Goal: Information Seeking & Learning: Learn about a topic

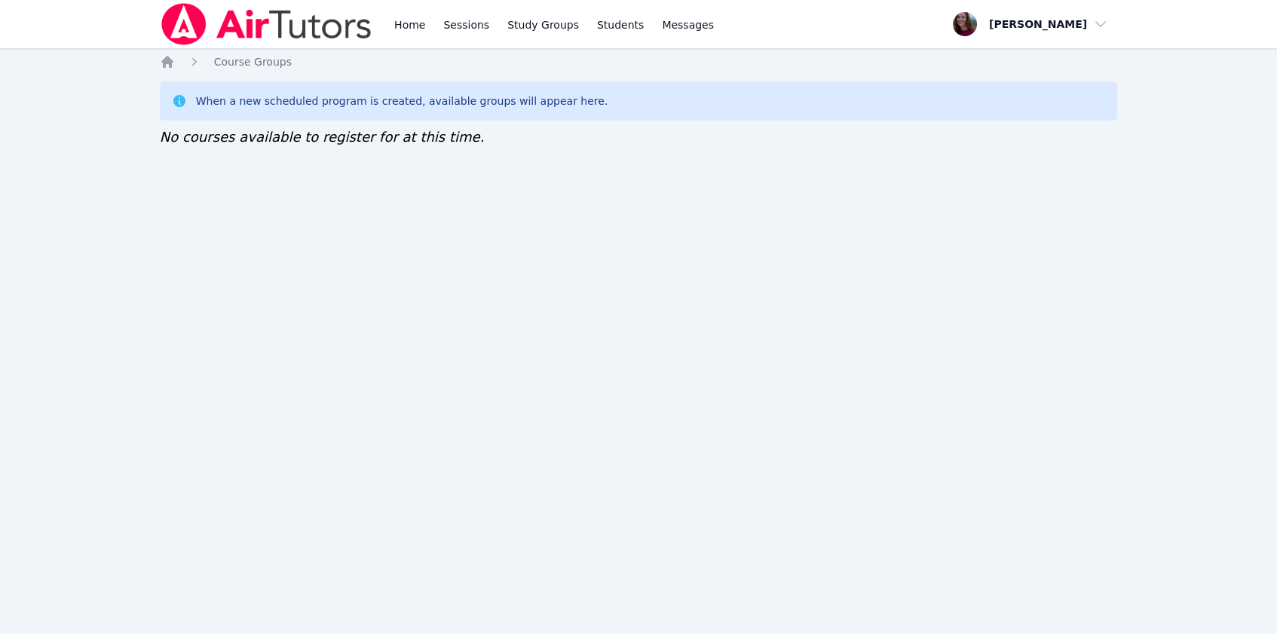
click at [181, 91] on div "When a new scheduled program is created, available groups will appear here." at bounding box center [639, 100] width 958 height 39
click at [415, 32] on link "Home" at bounding box center [409, 24] width 37 height 48
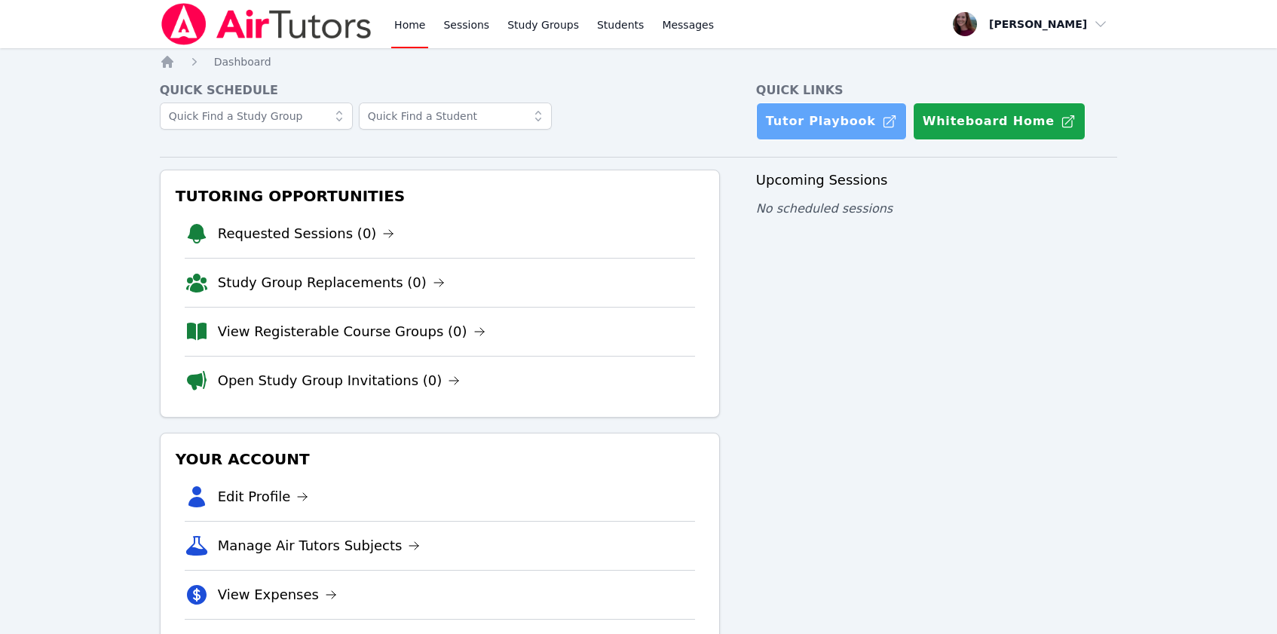
click at [787, 130] on link "Tutor Playbook" at bounding box center [831, 122] width 151 height 38
click at [261, 329] on link "View Registerable Course Groups (0)" at bounding box center [352, 331] width 268 height 21
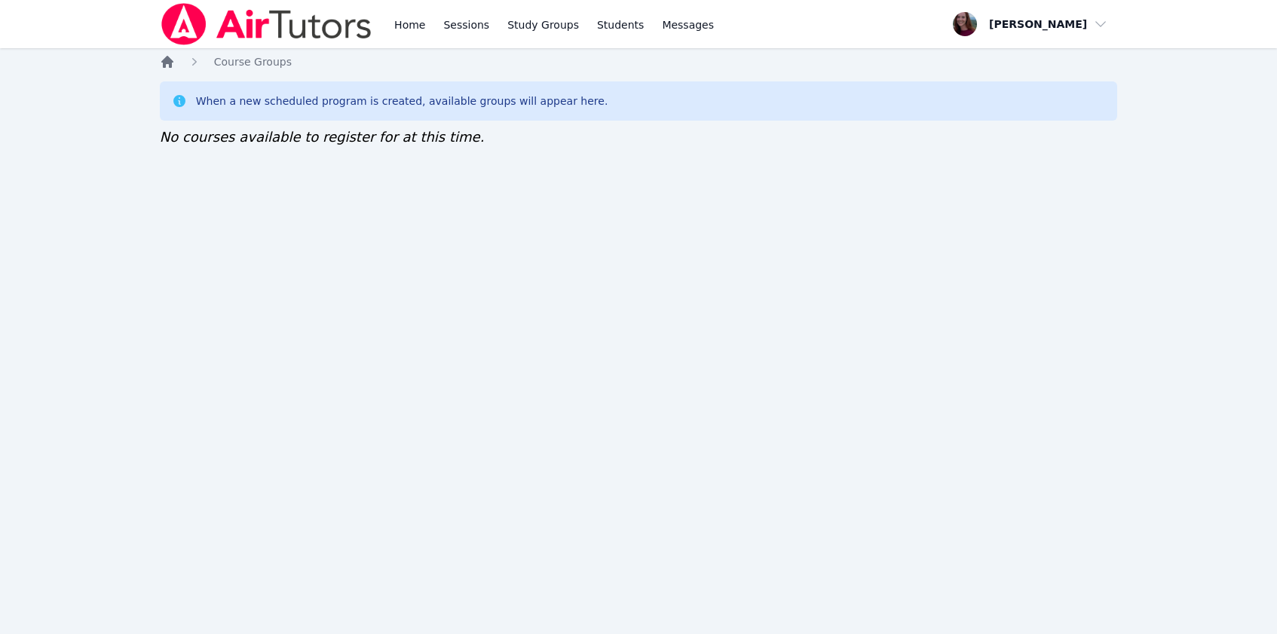
click at [162, 59] on icon "Breadcrumb" at bounding box center [167, 61] width 15 height 15
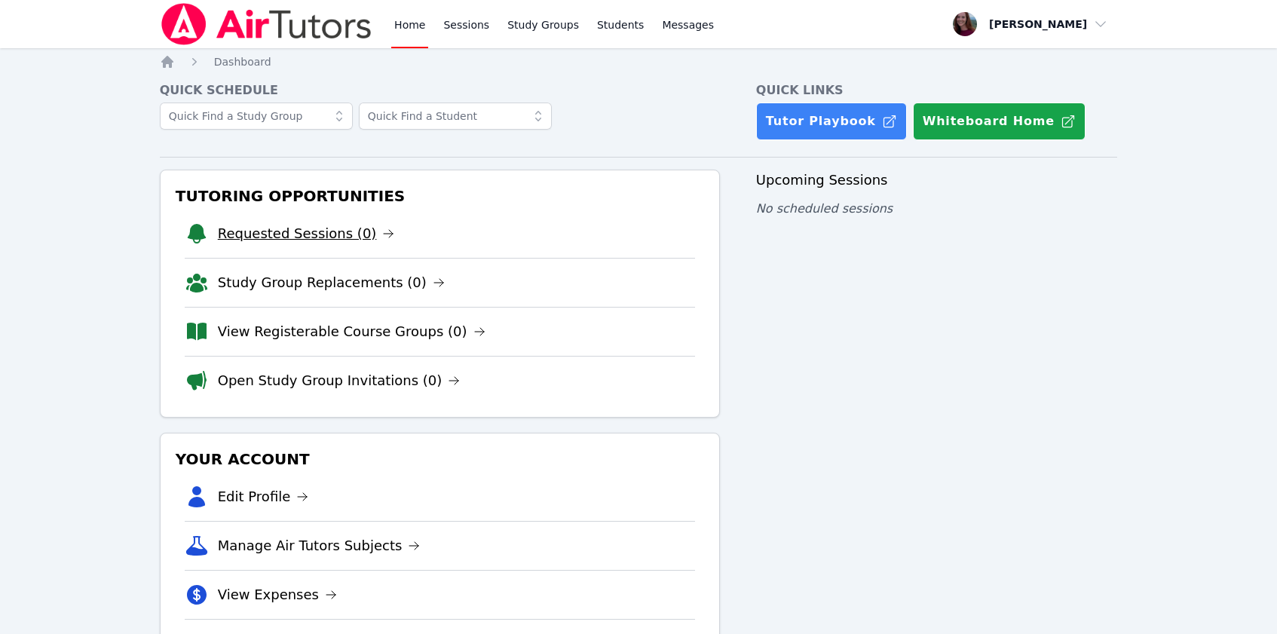
click at [326, 239] on link "Requested Sessions (0)" at bounding box center [306, 233] width 177 height 21
click at [241, 332] on link "View Registerable Course Groups (0)" at bounding box center [352, 331] width 268 height 21
